Goal: Task Accomplishment & Management: Manage account settings

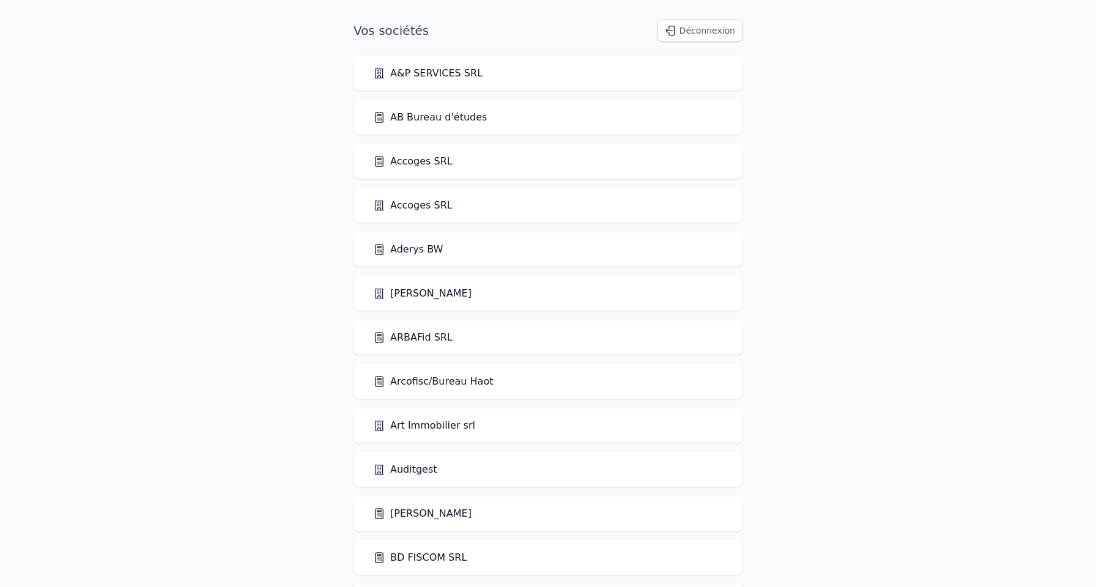
scroll to position [2473, 0]
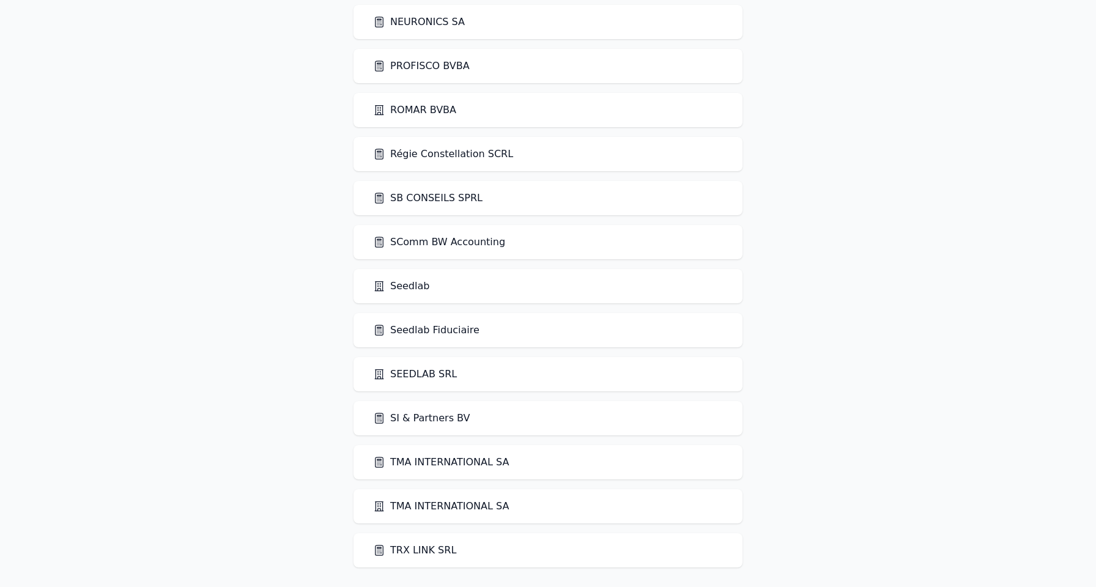
click at [406, 372] on link "SEEDLAB SRL" at bounding box center [415, 374] width 84 height 15
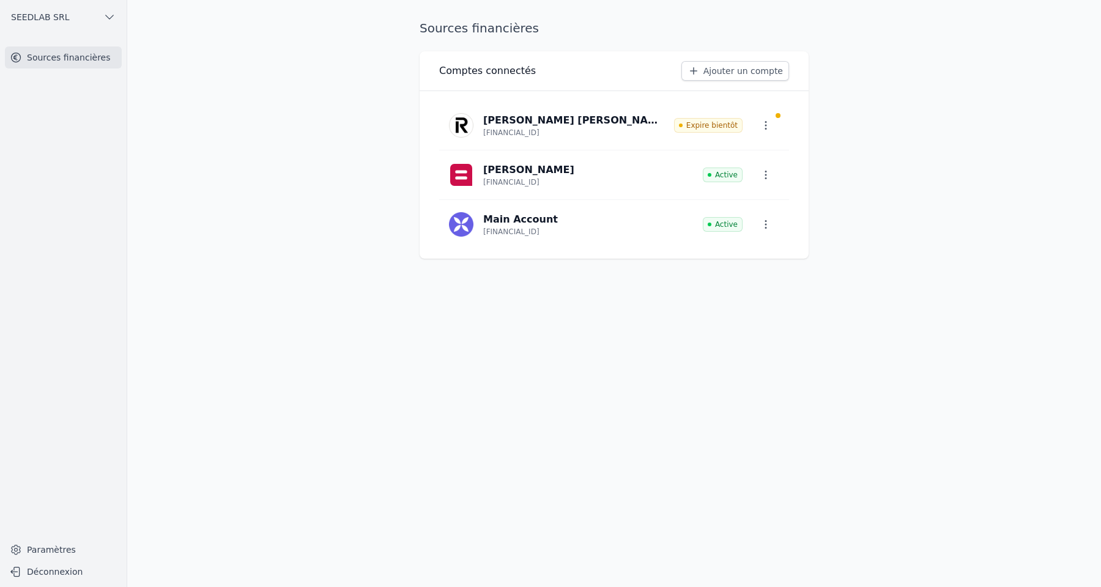
click at [713, 72] on link "Ajouter un compte" at bounding box center [735, 71] width 108 height 20
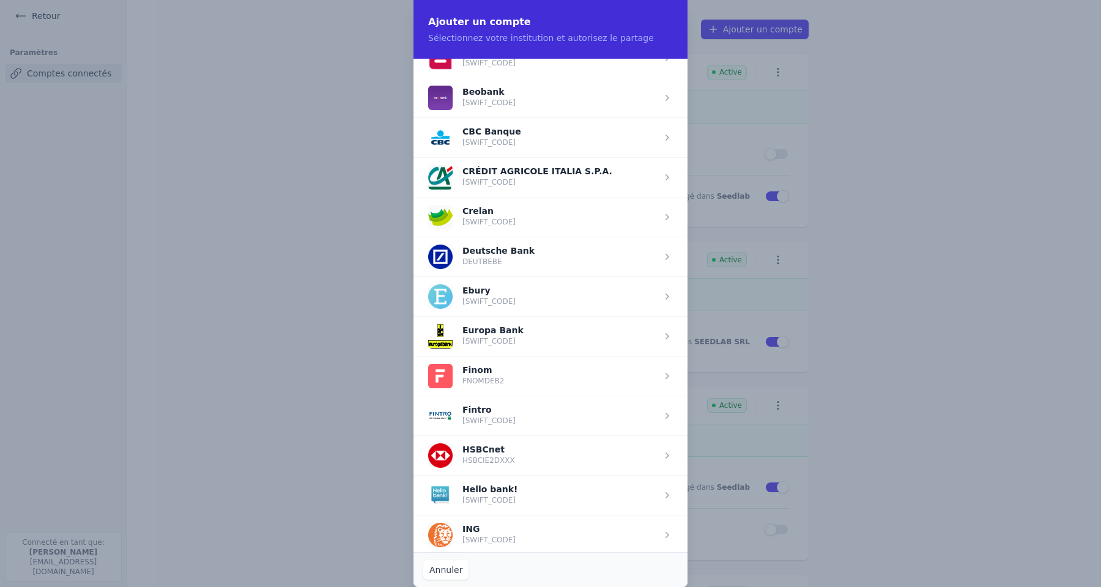
scroll to position [480, 0]
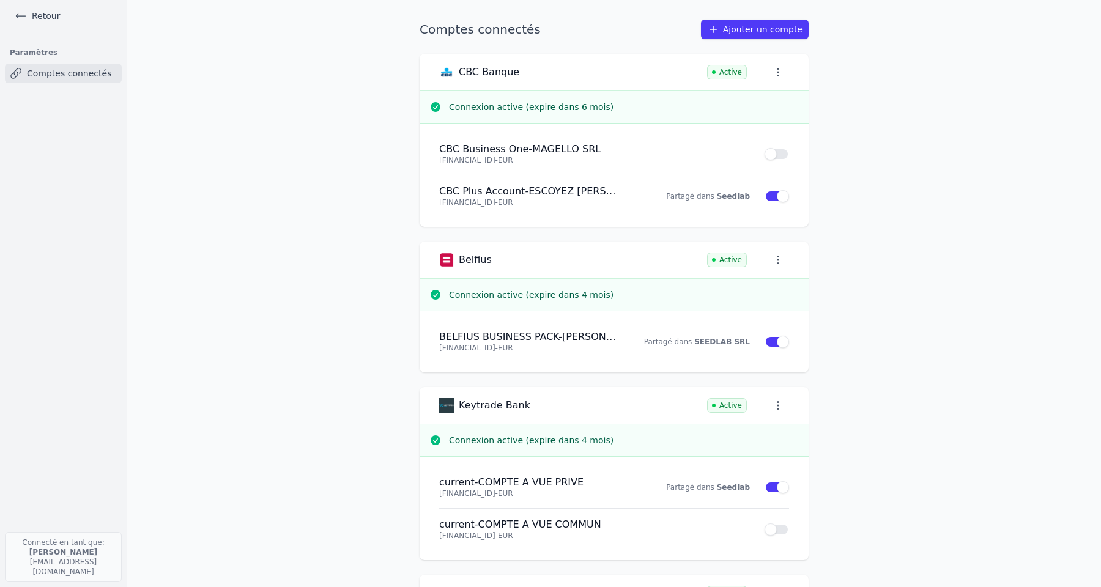
click at [746, 24] on link "Ajouter un compte" at bounding box center [755, 30] width 108 height 20
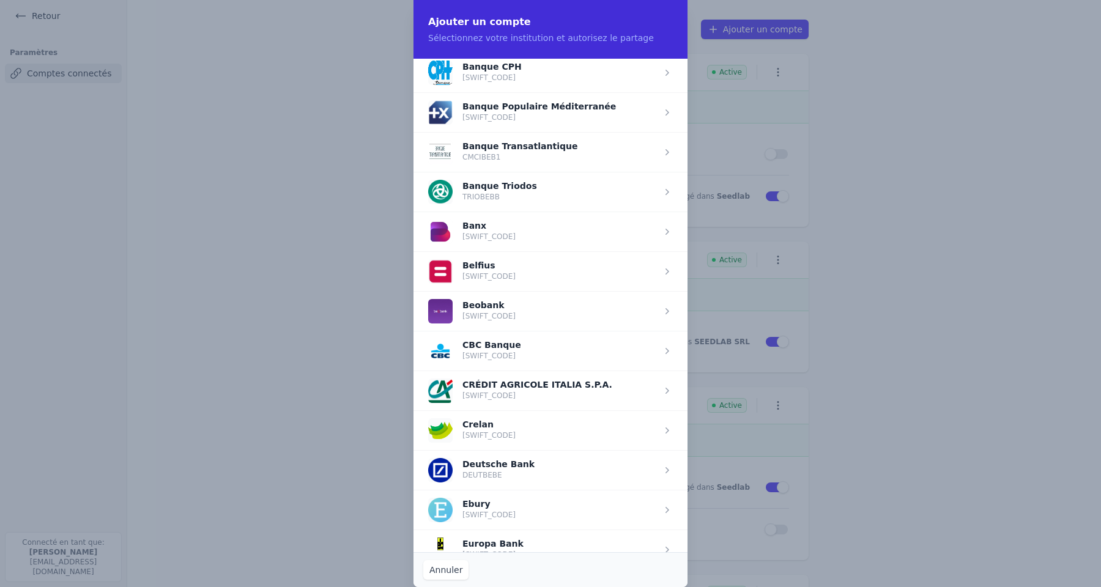
scroll to position [289, 0]
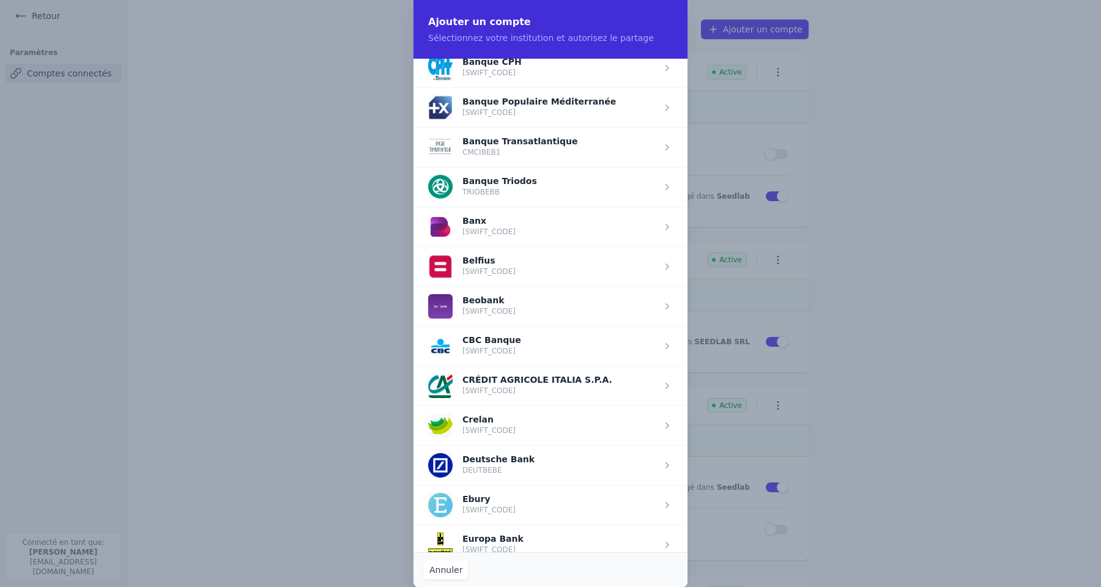
click at [513, 396] on span "button" at bounding box center [550, 386] width 274 height 40
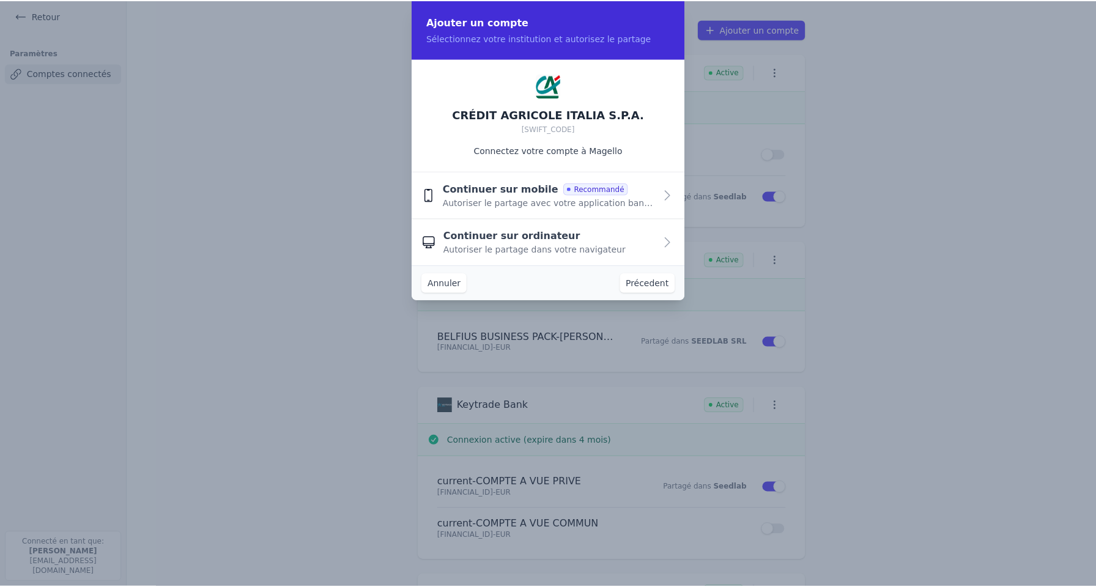
scroll to position [0, 0]
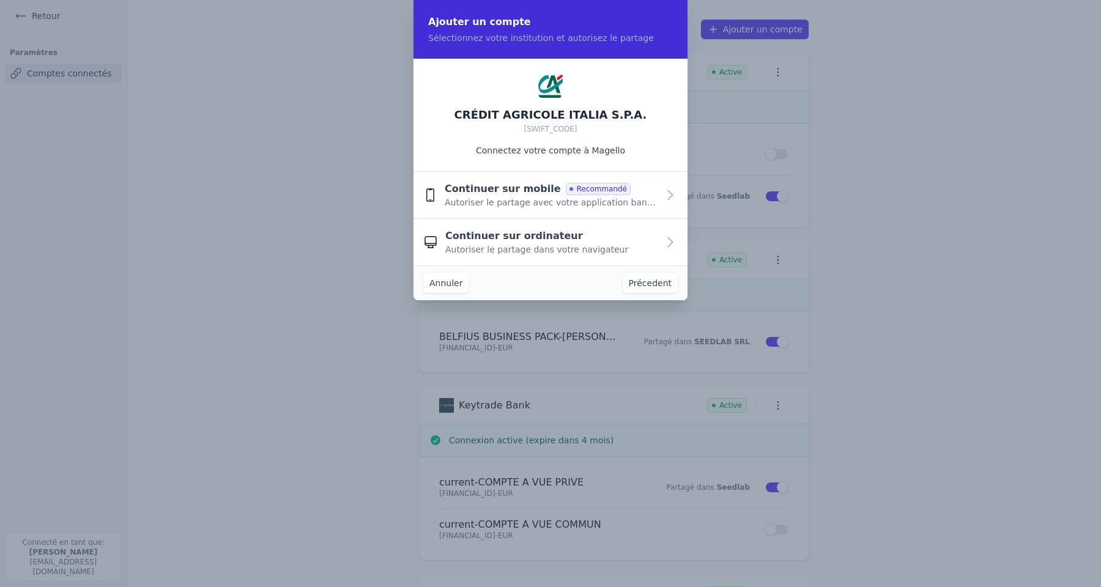
click at [508, 204] on span "Autoriser le partage avec votre application bancaire" at bounding box center [551, 202] width 213 height 12
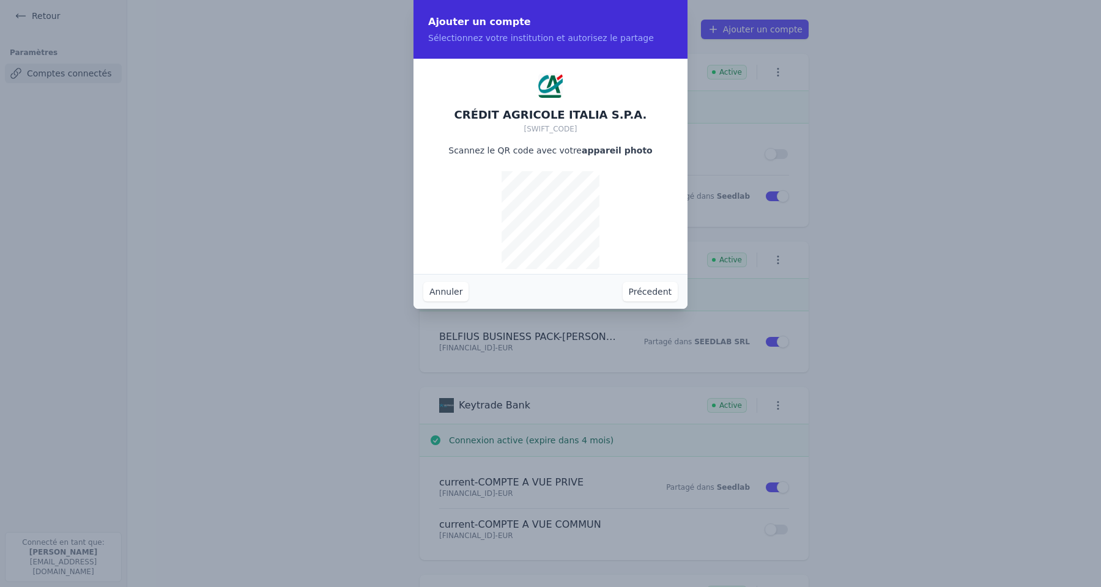
click at [646, 291] on button "Précedent" at bounding box center [650, 292] width 55 height 20
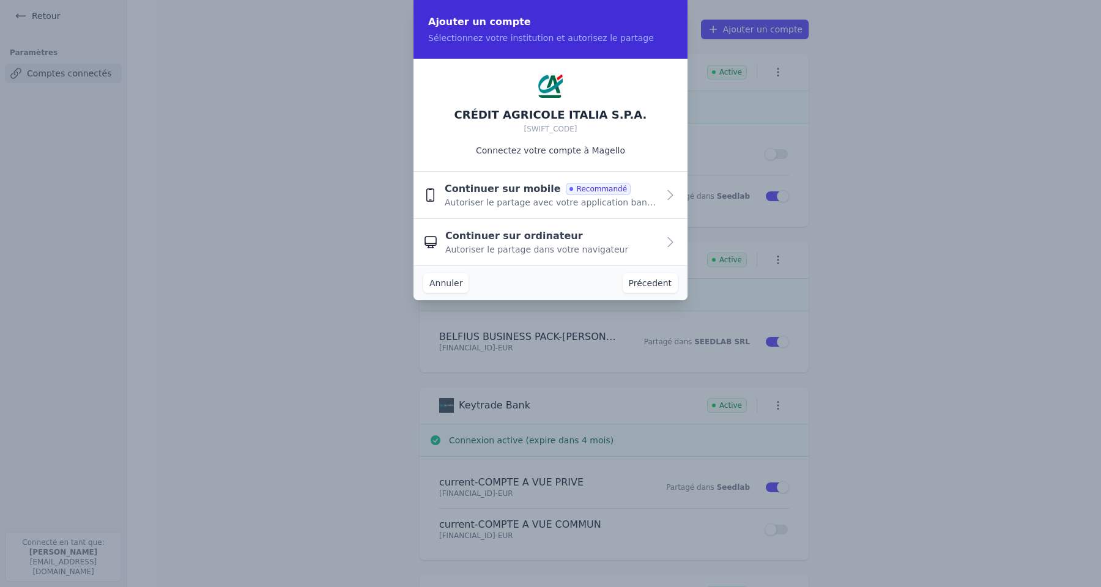
click at [502, 237] on span "Continuer sur ordinateur" at bounding box center [514, 236] width 138 height 15
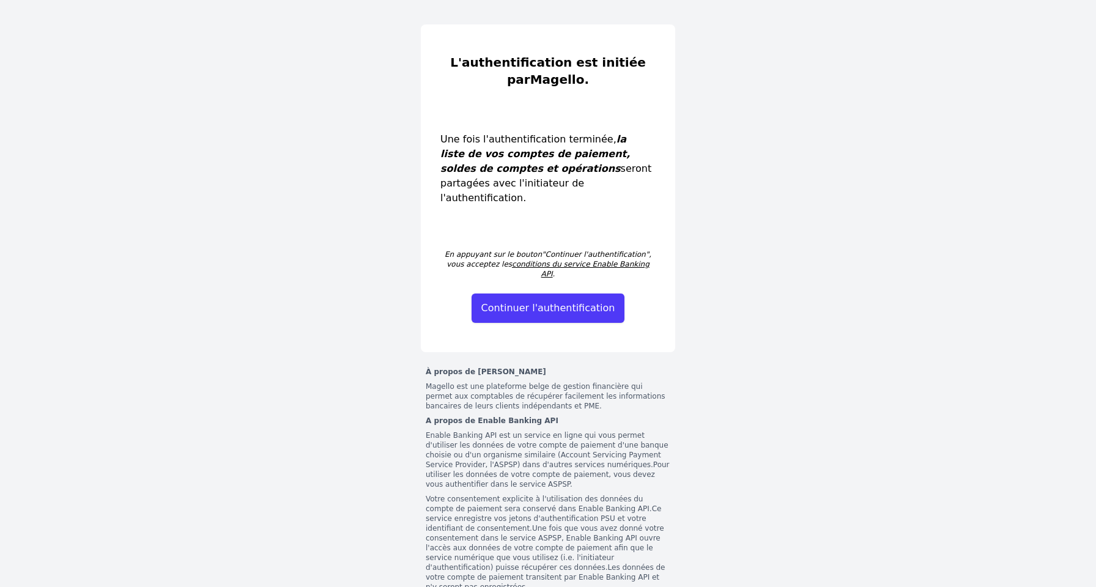
click at [526, 294] on button "Continuer l'authentification" at bounding box center [549, 308] width 154 height 29
